Goal: Check status: Check status

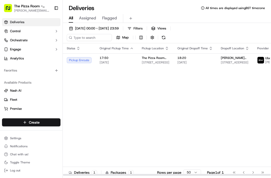
click at [221, 66] on body "The Pizza Room - [PERSON_NAME] [PERSON_NAME][EMAIL_ADDRESS][DOMAIN_NAME] Toggle…" at bounding box center [135, 89] width 271 height 178
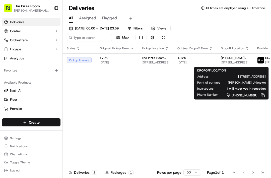
click at [116, 58] on span "17:50" at bounding box center [117, 58] width 34 height 4
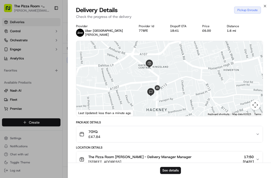
click at [249, 9] on div "Pickup Enroute" at bounding box center [247, 10] width 27 height 7
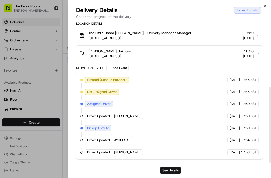
scroll to position [124, 0]
click at [99, 154] on span "Driver Updated" at bounding box center [98, 152] width 23 height 5
click at [101, 153] on span "Driver Updated" at bounding box center [98, 152] width 23 height 5
click at [90, 155] on div "Driver Updated [PERSON_NAME]" at bounding box center [114, 152] width 58 height 6
click at [90, 154] on div "Driver Updated [PERSON_NAME]" at bounding box center [114, 152] width 58 height 6
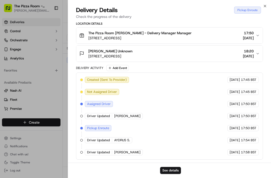
click at [101, 138] on span "Driver Updated" at bounding box center [98, 140] width 23 height 5
click at [109, 126] on span "Pickup Enroute" at bounding box center [98, 128] width 22 height 5
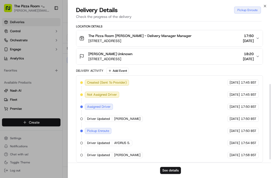
scroll to position [117, 0]
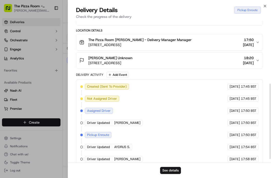
click at [108, 131] on div "Created (Sent To Provider) [GEOGRAPHIC_DATA] [GEOGRAPHIC_DATA] [DATE] 17:45 BST…" at bounding box center [169, 122] width 179 height 78
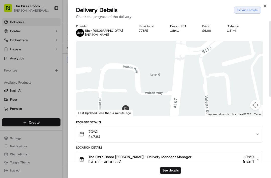
scroll to position [0, 0]
click at [96, 34] on span "[PERSON_NAME]" at bounding box center [97, 35] width 24 height 4
click at [85, 30] on div "Uber UK [PERSON_NAME]" at bounding box center [99, 33] width 47 height 8
click at [90, 33] on span "[PERSON_NAME]" at bounding box center [97, 35] width 24 height 4
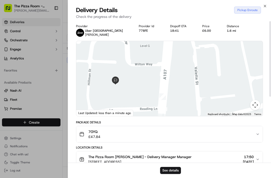
click at [248, 13] on div "Pickup Enroute" at bounding box center [247, 10] width 27 height 7
click at [254, 9] on div "Pickup Enroute" at bounding box center [247, 10] width 27 height 7
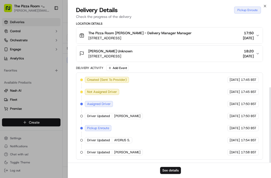
scroll to position [124, 0]
click at [174, 169] on button "See details" at bounding box center [170, 170] width 21 height 7
